Goal: Task Accomplishment & Management: Manage account settings

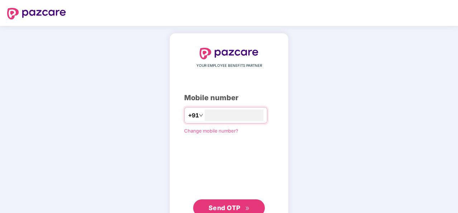
type input "**********"
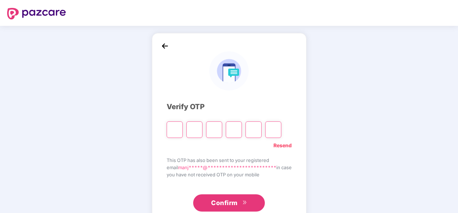
type input "*"
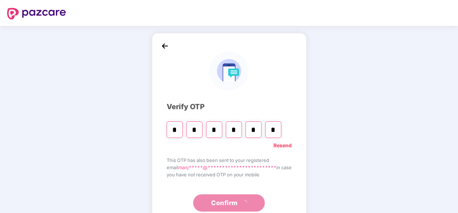
type input "*"
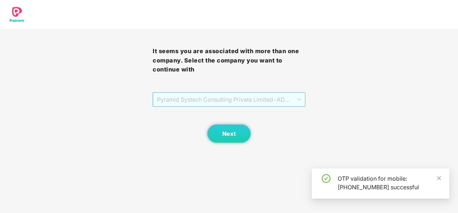
click at [271, 96] on span "Pyramid Systech Consulting Private Limited - ADMIN100 - ADMIN" at bounding box center [229, 99] width 144 height 14
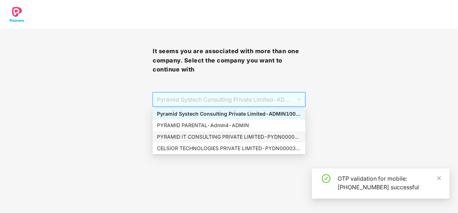
click at [225, 137] on div "PYRAMID IT CONSULTING PRIVATE LIMITED - PYDN00003 - ADMIN" at bounding box center [229, 137] width 144 height 8
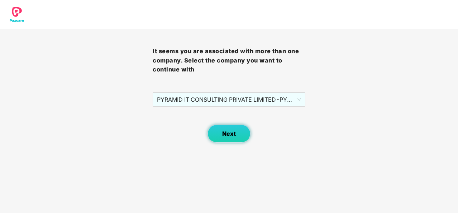
click at [226, 136] on span "Next" at bounding box center [229, 133] width 14 height 7
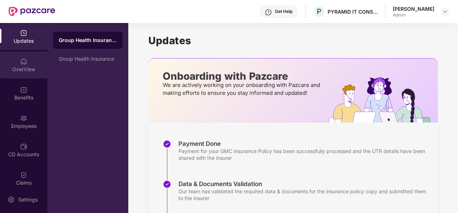
click at [27, 67] on div "OverView" at bounding box center [23, 69] width 47 height 7
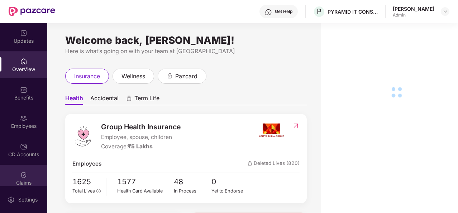
click at [27, 180] on div "Claims" at bounding box center [23, 182] width 47 height 7
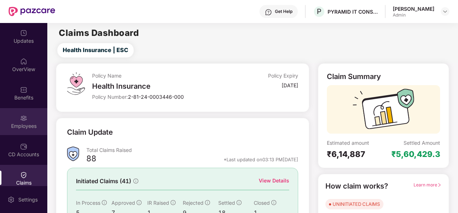
click at [20, 117] on img at bounding box center [23, 117] width 7 height 7
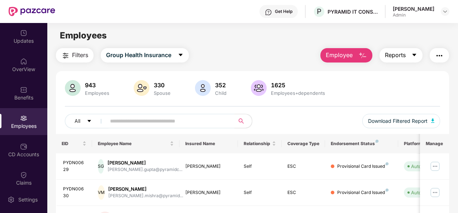
click at [414, 56] on icon "caret-down" at bounding box center [415, 55] width 6 height 6
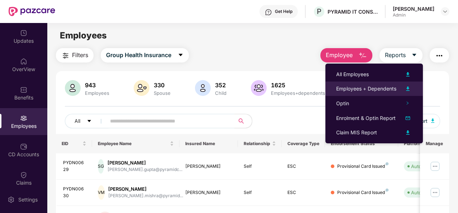
click at [373, 87] on div "Employees + Dependents" at bounding box center [366, 89] width 60 height 8
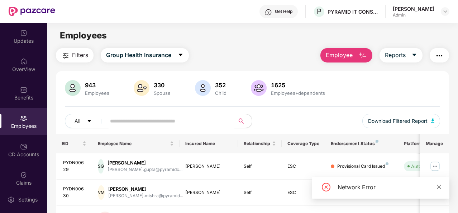
click at [438, 186] on icon "close" at bounding box center [439, 186] width 4 height 4
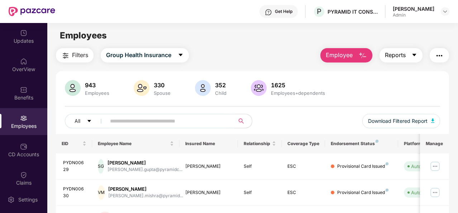
click at [416, 60] on button "Reports" at bounding box center [401, 55] width 43 height 14
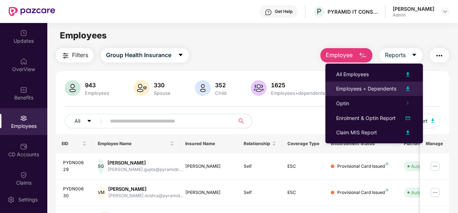
click at [366, 88] on div "Employees + Dependents" at bounding box center [366, 89] width 60 height 8
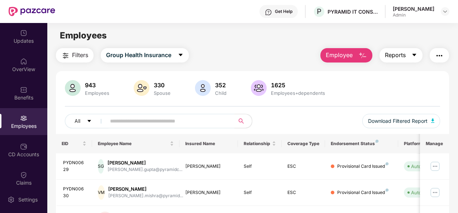
click at [411, 55] on button "Reports" at bounding box center [401, 55] width 43 height 14
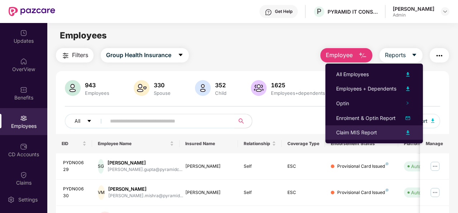
click at [358, 130] on div "Claim MIS Report" at bounding box center [356, 132] width 41 height 8
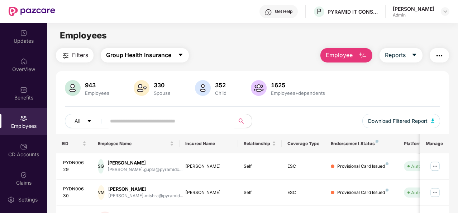
click at [148, 53] on span "Group Health Insurance" at bounding box center [138, 55] width 65 height 9
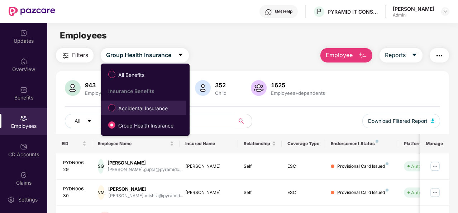
click at [145, 107] on span "Accidental Insurance" at bounding box center [142, 108] width 55 height 8
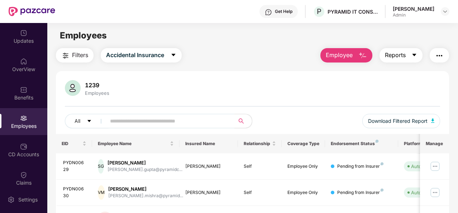
click at [409, 52] on button "Reports" at bounding box center [401, 55] width 43 height 14
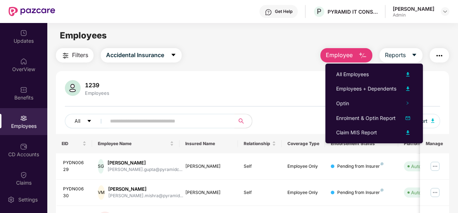
click at [374, 74] on div "All Employees" at bounding box center [374, 74] width 76 height 9
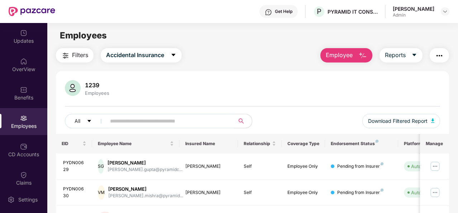
click at [426, 84] on div "1239 Employees" at bounding box center [252, 88] width 375 height 17
click at [415, 54] on icon "caret-down" at bounding box center [415, 55] width 4 height 3
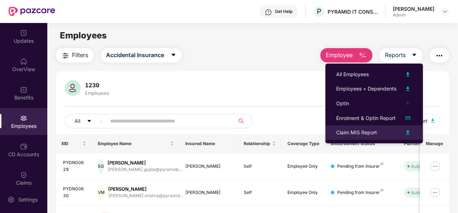
click at [356, 131] on div "Claim MIS Report" at bounding box center [356, 132] width 41 height 8
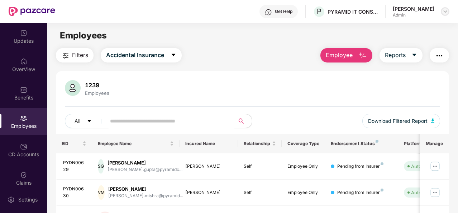
click at [446, 12] on img at bounding box center [445, 12] width 6 height 6
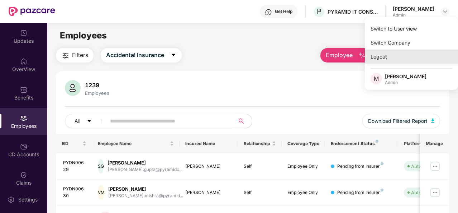
click at [389, 56] on div "Logout" at bounding box center [411, 56] width 93 height 14
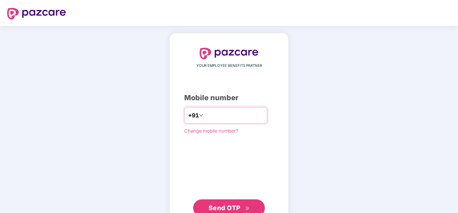
type input "**********"
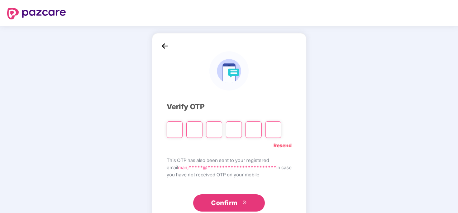
type input "*"
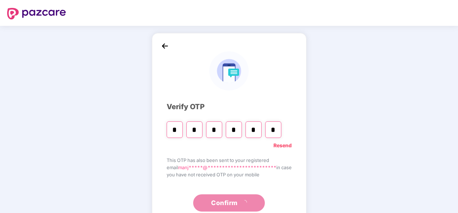
type input "*"
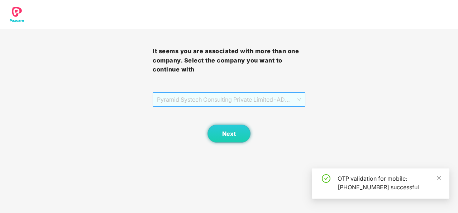
click at [199, 99] on span "Pyramid Systech Consulting Private Limited - ADMIN100 - ADMIN" at bounding box center [229, 99] width 144 height 14
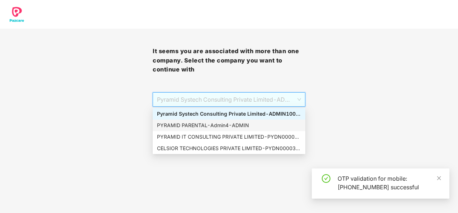
click at [208, 124] on div "PYRAMID PARENTAL - Admin4 - ADMIN" at bounding box center [229, 125] width 144 height 8
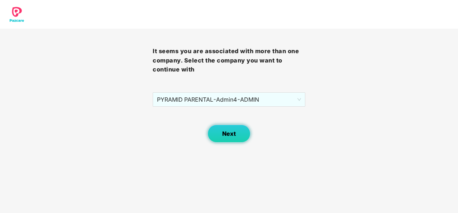
click at [230, 134] on span "Next" at bounding box center [229, 133] width 14 height 7
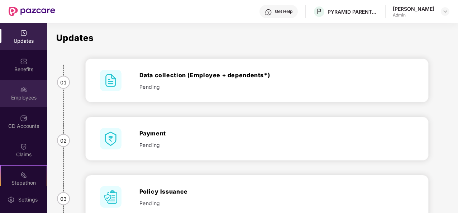
click at [18, 93] on div "Employees" at bounding box center [23, 93] width 47 height 27
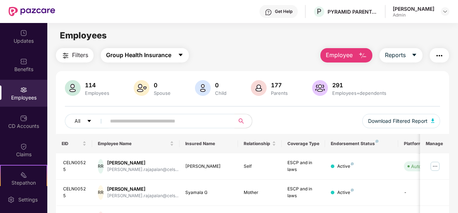
click at [155, 54] on span "Group Health Insurance" at bounding box center [138, 55] width 65 height 9
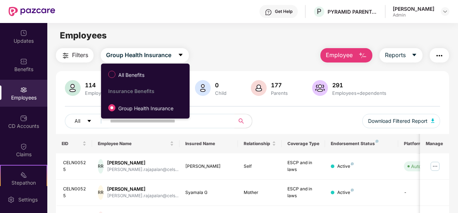
click at [242, 45] on main "Employees Filters Group Health Insurance Employee Reports 114 Employees 0 Spous…" at bounding box center [252, 129] width 411 height 213
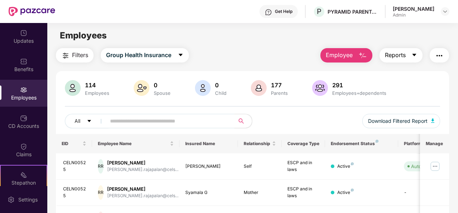
click at [412, 54] on icon "caret-down" at bounding box center [415, 55] width 6 height 6
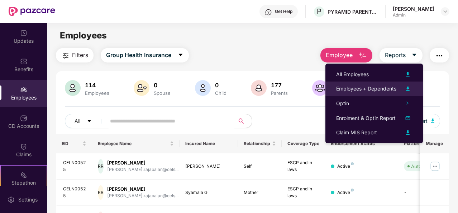
click at [366, 88] on div "Employees + Dependents" at bounding box center [366, 89] width 60 height 8
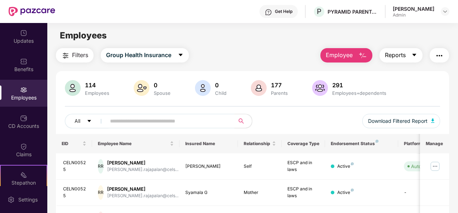
click at [418, 54] on button "Reports" at bounding box center [401, 55] width 43 height 14
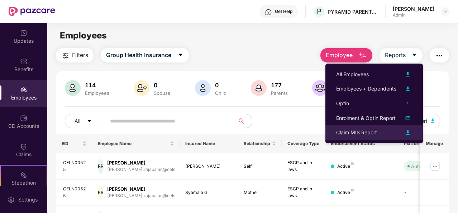
click at [365, 133] on div "Claim MIS Report" at bounding box center [356, 132] width 41 height 8
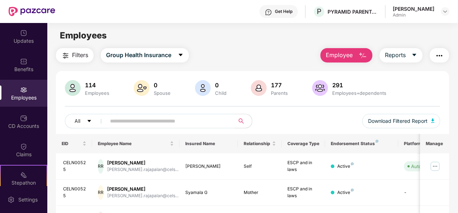
click at [439, 12] on div "[PERSON_NAME] Admin" at bounding box center [421, 11] width 57 height 13
click at [348, 11] on div "PYRAMID PARENTAL" at bounding box center [353, 11] width 50 height 7
click at [447, 10] on img at bounding box center [445, 12] width 6 height 6
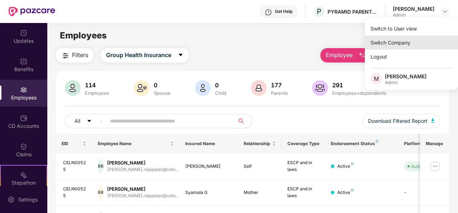
click at [404, 40] on div "Switch Company" at bounding box center [411, 42] width 93 height 14
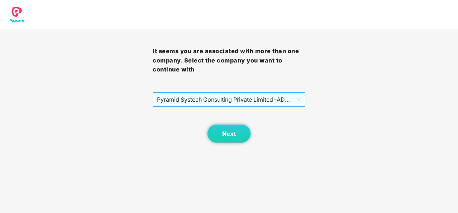
click at [246, 96] on span "Pyramid Systech Consulting Private Limited - ADMIN100 - ADMIN" at bounding box center [229, 99] width 144 height 14
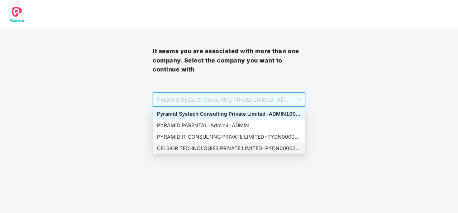
click at [222, 150] on div "CELSIOR TECHNOLOGIES PRIVATE LIMITED - PYDN00003 - ADMIN" at bounding box center [229, 148] width 144 height 8
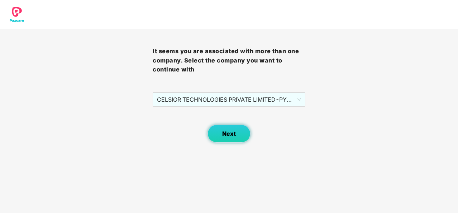
click at [229, 133] on span "Next" at bounding box center [229, 133] width 14 height 7
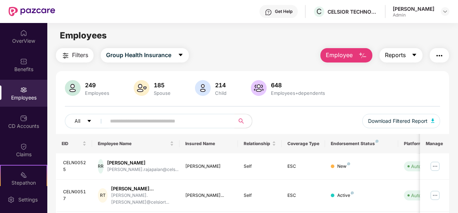
click at [410, 55] on button "Reports" at bounding box center [401, 55] width 43 height 14
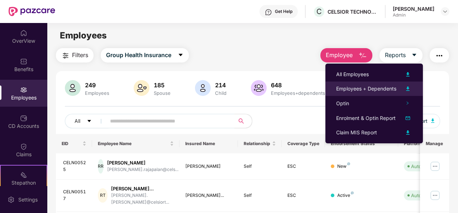
click at [373, 88] on div "Employees + Dependents" at bounding box center [366, 89] width 60 height 8
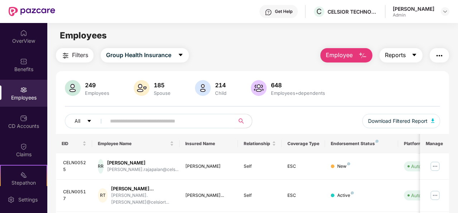
click at [403, 57] on span "Reports" at bounding box center [395, 55] width 21 height 9
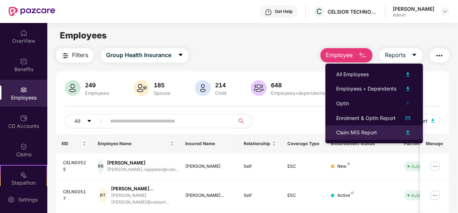
click at [367, 130] on div "Claim MIS Report" at bounding box center [356, 132] width 41 height 8
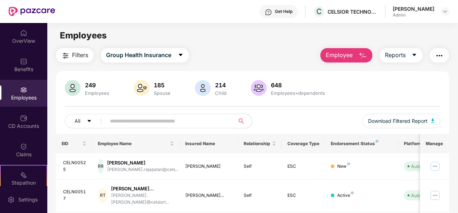
click at [422, 10] on div "[PERSON_NAME]" at bounding box center [414, 8] width 42 height 7
click at [439, 10] on div "[PERSON_NAME] Admin" at bounding box center [421, 11] width 57 height 13
click at [444, 11] on img at bounding box center [445, 12] width 6 height 6
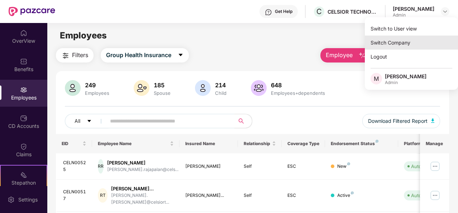
click at [409, 39] on div "Switch Company" at bounding box center [411, 42] width 93 height 14
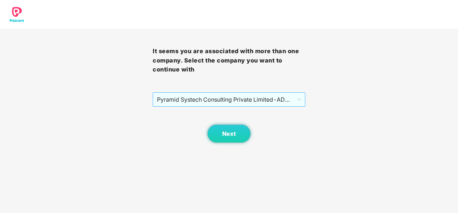
click at [252, 97] on span "Pyramid Systech Consulting Private Limited - ADMIN100 - ADMIN" at bounding box center [229, 99] width 144 height 14
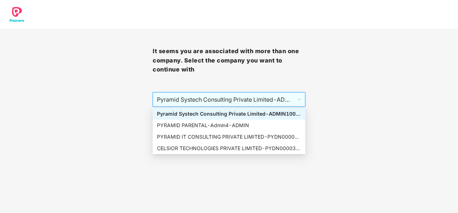
click at [253, 99] on span "Pyramid Systech Consulting Private Limited - ADMIN100 - ADMIN" at bounding box center [229, 99] width 144 height 14
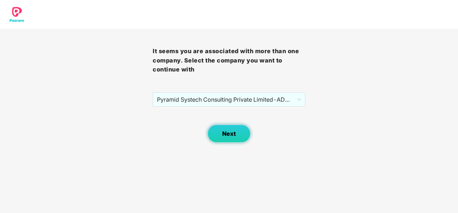
click at [231, 135] on span "Next" at bounding box center [229, 133] width 14 height 7
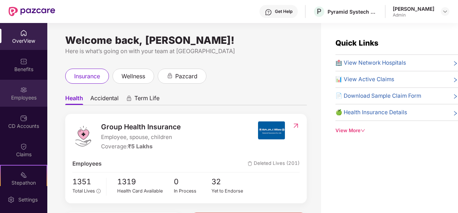
click at [27, 90] on div "Employees" at bounding box center [23, 93] width 47 height 27
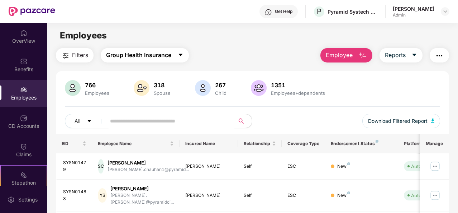
click at [188, 53] on button "Group Health Insurance" at bounding box center [145, 55] width 88 height 14
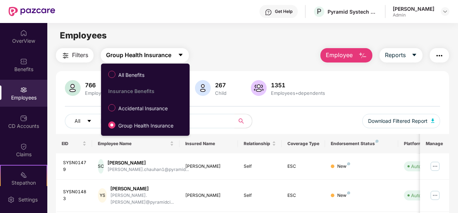
click at [180, 54] on icon "caret-down" at bounding box center [181, 55] width 6 height 6
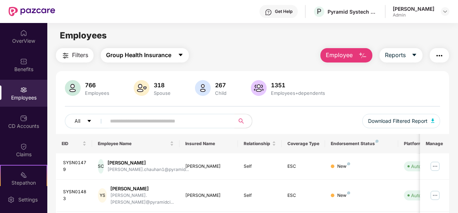
click at [181, 54] on icon "caret-down" at bounding box center [181, 55] width 4 height 3
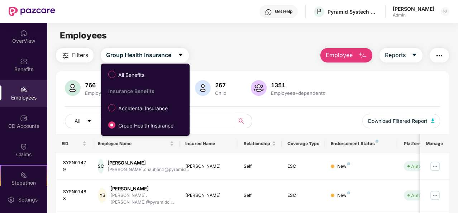
click at [329, 111] on div "766 Employees 318 Spouse 267 Child 1351 Employees+dependents All Download Filte…" at bounding box center [252, 107] width 393 height 54
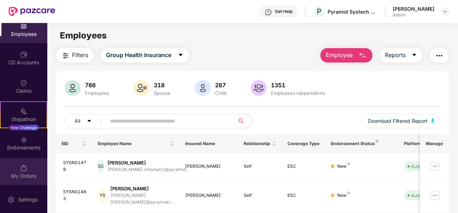
click at [29, 170] on div "My Orders" at bounding box center [23, 171] width 47 height 27
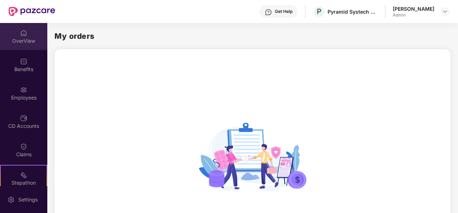
click at [22, 36] on img at bounding box center [23, 32] width 7 height 7
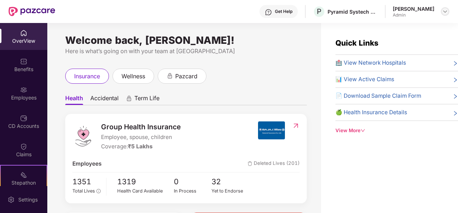
click at [443, 11] on img at bounding box center [445, 12] width 6 height 6
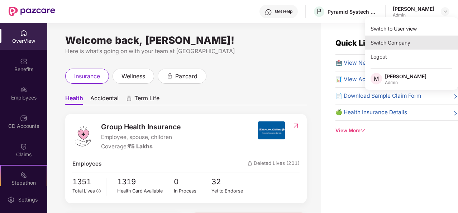
click at [405, 44] on div "Switch Company" at bounding box center [411, 42] width 93 height 14
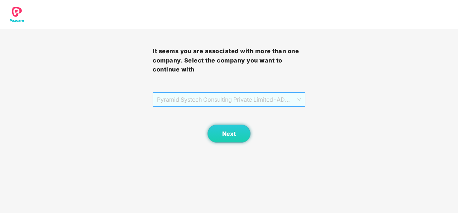
click at [251, 98] on span "Pyramid Systech Consulting Private Limited - ADMIN100 - ADMIN" at bounding box center [229, 99] width 144 height 14
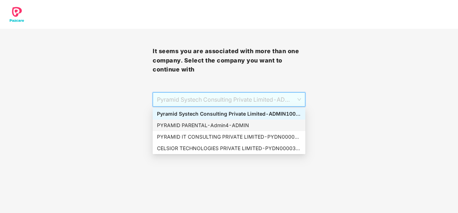
click at [218, 127] on div "PYRAMID PARENTAL - Admin4 - ADMIN" at bounding box center [229, 125] width 144 height 8
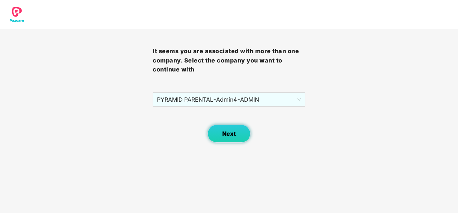
click at [225, 134] on span "Next" at bounding box center [229, 133] width 14 height 7
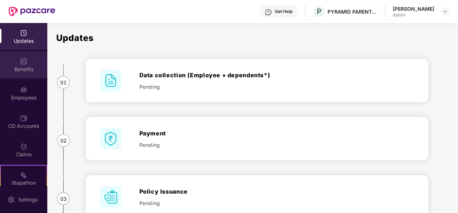
click at [27, 63] on div "Benefits" at bounding box center [23, 64] width 47 height 27
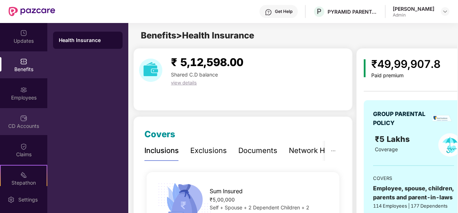
click at [20, 127] on div "CD Accounts" at bounding box center [23, 125] width 47 height 7
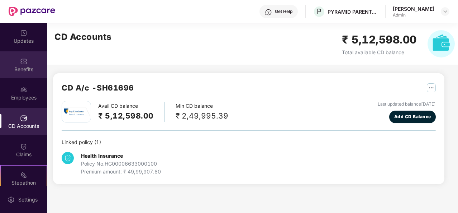
click at [30, 65] on div "Benefits" at bounding box center [23, 64] width 47 height 27
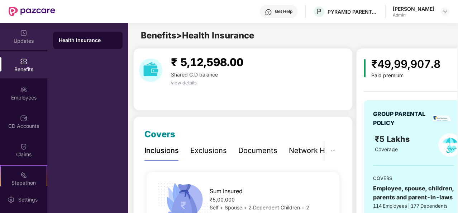
click at [17, 36] on div "Updates" at bounding box center [23, 36] width 47 height 27
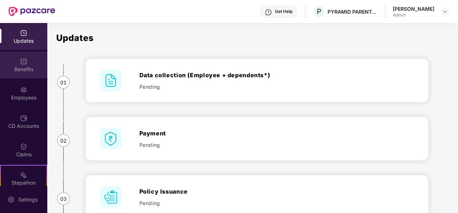
click at [16, 73] on div "Benefits" at bounding box center [23, 64] width 47 height 27
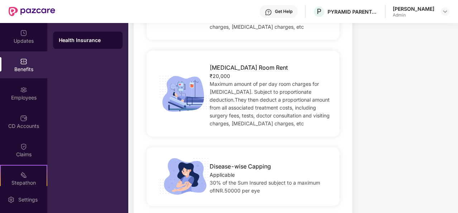
scroll to position [538, 0]
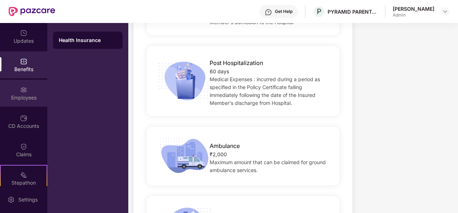
click at [15, 94] on div "Employees" at bounding box center [23, 97] width 47 height 7
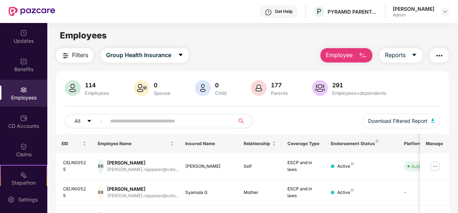
click at [441, 53] on img "button" at bounding box center [439, 55] width 9 height 9
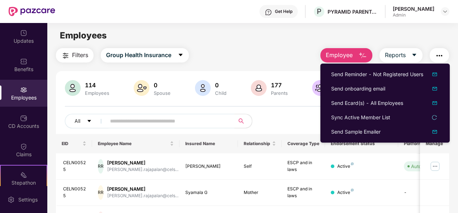
click at [248, 51] on div "Filters Group Health Insurance Employee Reports" at bounding box center [252, 55] width 393 height 14
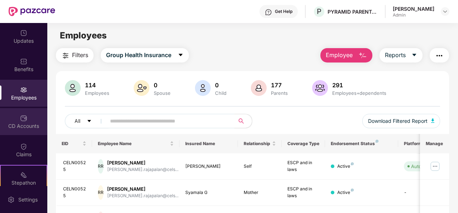
click at [28, 119] on div "CD Accounts" at bounding box center [23, 121] width 47 height 27
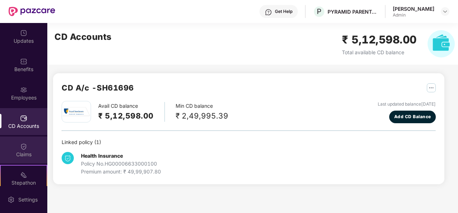
click at [25, 150] on img at bounding box center [23, 146] width 7 height 7
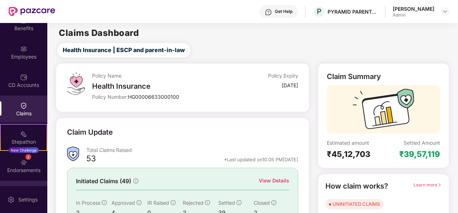
scroll to position [63, 0]
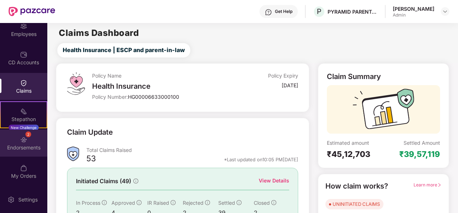
click at [22, 136] on img at bounding box center [23, 139] width 7 height 7
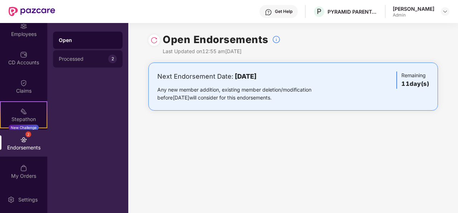
click at [68, 60] on div "Processed" at bounding box center [83, 59] width 49 height 6
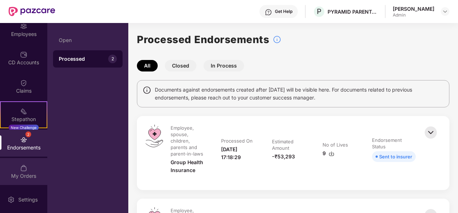
click at [18, 175] on div "My Orders" at bounding box center [23, 175] width 47 height 7
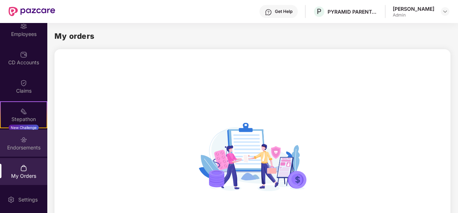
click at [23, 138] on img at bounding box center [23, 139] width 7 height 7
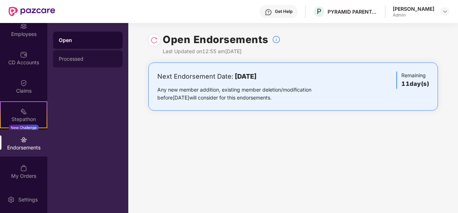
click at [80, 63] on div "Processed" at bounding box center [88, 58] width 70 height 17
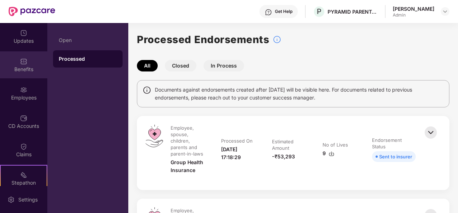
click at [24, 63] on img at bounding box center [23, 61] width 7 height 7
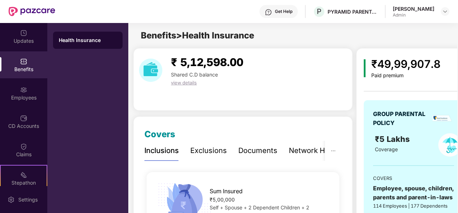
click at [31, 68] on div "Benefits" at bounding box center [23, 69] width 47 height 7
click at [260, 156] on div "Documents" at bounding box center [257, 150] width 39 height 11
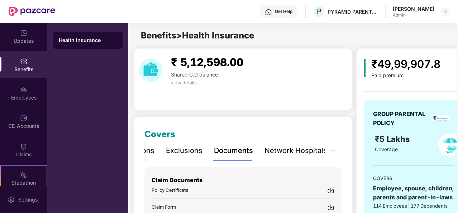
scroll to position [36, 0]
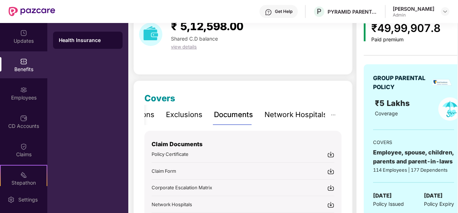
click at [331, 153] on img at bounding box center [330, 154] width 7 height 7
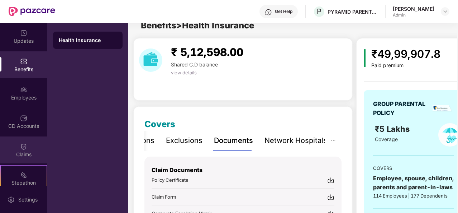
scroll to position [0, 0]
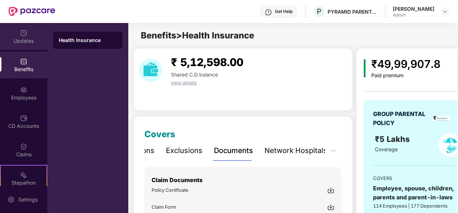
click at [24, 38] on div "Updates" at bounding box center [23, 40] width 47 height 7
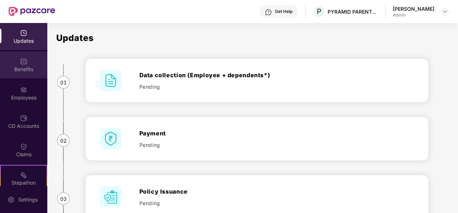
click at [24, 69] on div "Benefits" at bounding box center [23, 69] width 47 height 7
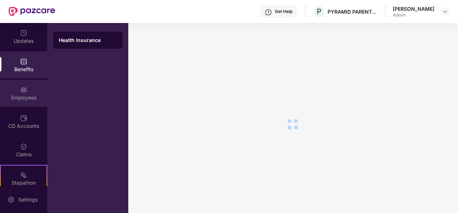
click at [21, 101] on div "Employees" at bounding box center [23, 93] width 47 height 27
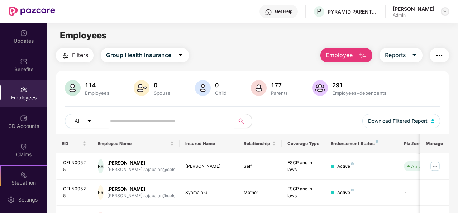
click at [445, 10] on img at bounding box center [445, 12] width 6 height 6
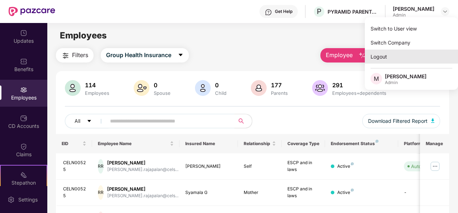
click at [384, 54] on div "Logout" at bounding box center [411, 56] width 93 height 14
